Goal: Task Accomplishment & Management: Complete application form

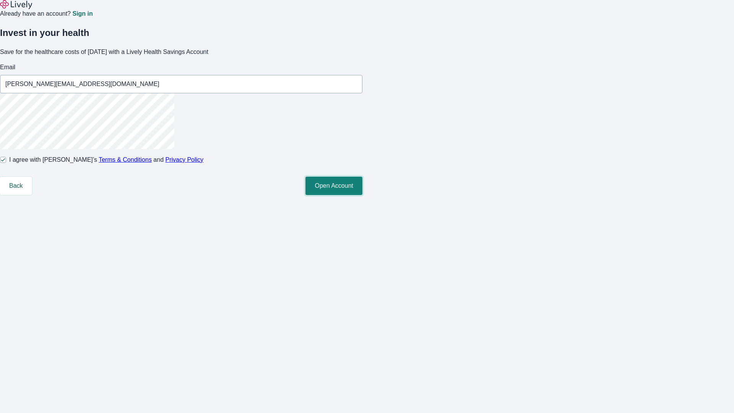
click at [362, 195] on button "Open Account" at bounding box center [333, 186] width 57 height 18
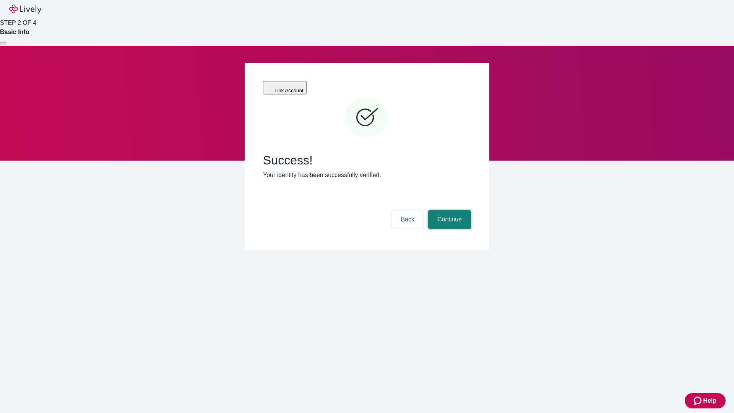
click at [448, 210] on button "Continue" at bounding box center [449, 219] width 43 height 18
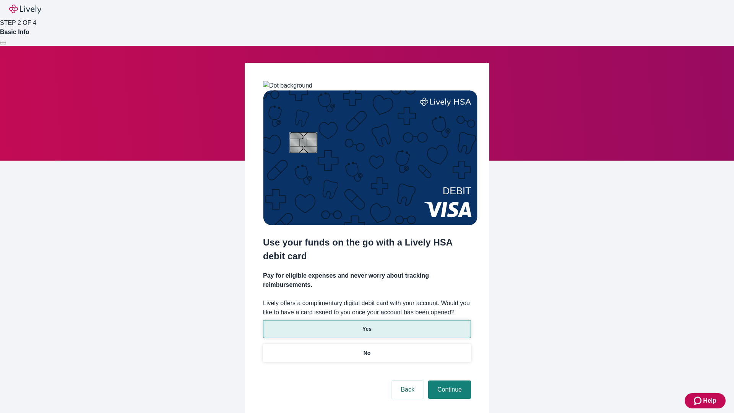
click at [366, 325] on p "Yes" at bounding box center [366, 329] width 9 height 8
click at [448, 380] on button "Continue" at bounding box center [449, 389] width 43 height 18
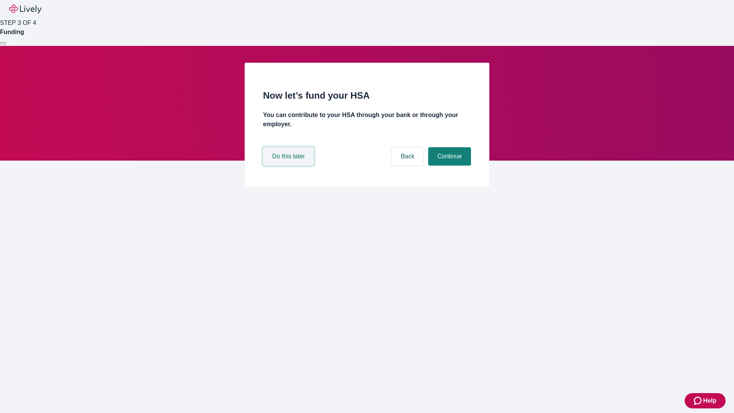
click at [289, 165] on button "Do this later" at bounding box center [288, 156] width 51 height 18
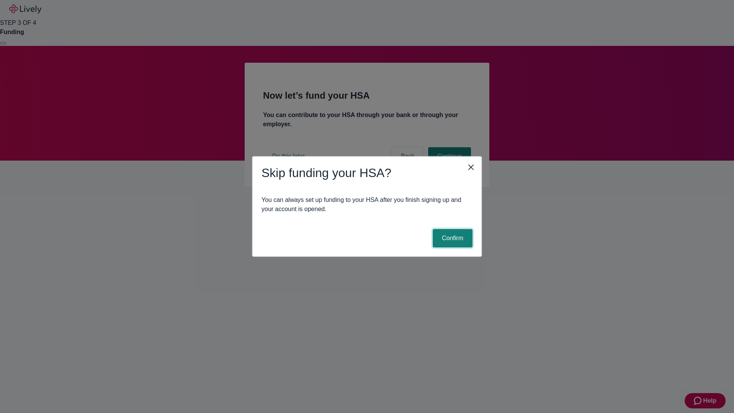
click at [451, 238] on button "Confirm" at bounding box center [452, 238] width 40 height 18
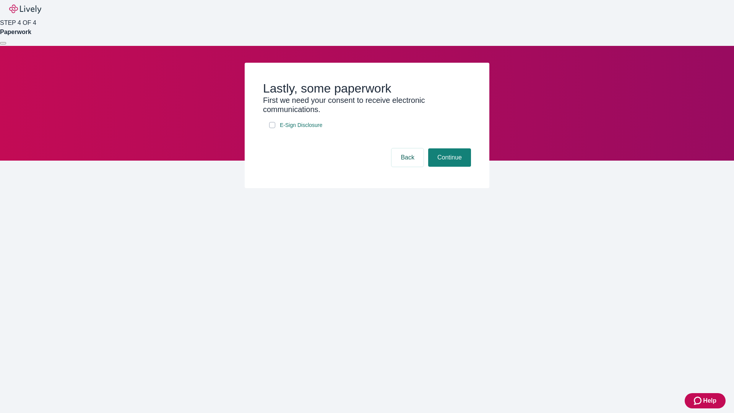
click at [272, 128] on input "E-Sign Disclosure" at bounding box center [272, 125] width 6 height 6
checkbox input "true"
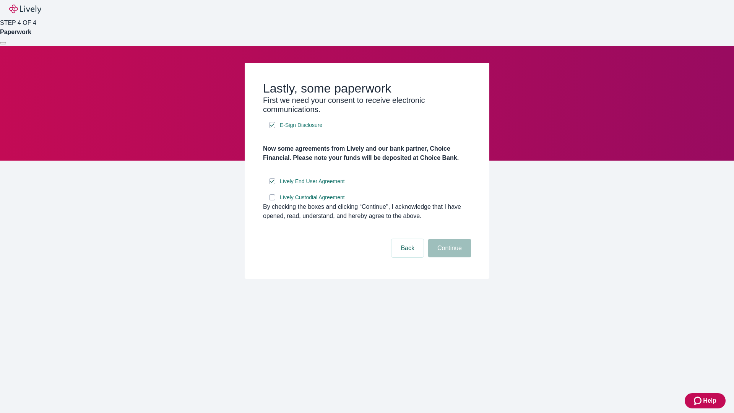
click at [272, 200] on input "Lively Custodial Agreement" at bounding box center [272, 197] width 6 height 6
checkbox input "true"
click at [448, 257] on button "Continue" at bounding box center [449, 248] width 43 height 18
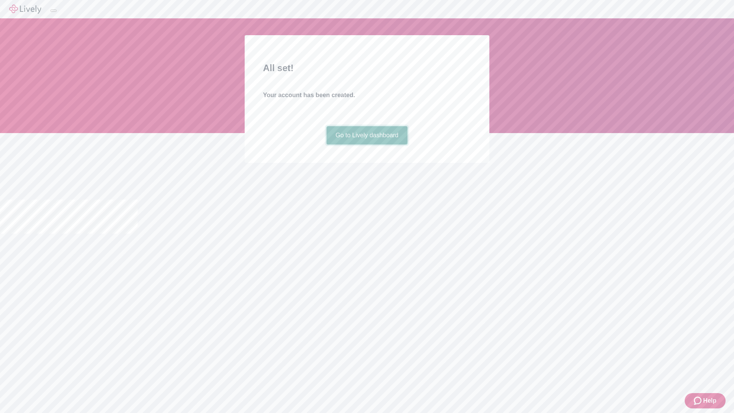
click at [366, 144] on link "Go to Lively dashboard" at bounding box center [366, 135] width 81 height 18
